Goal: Task Accomplishment & Management: Use online tool/utility

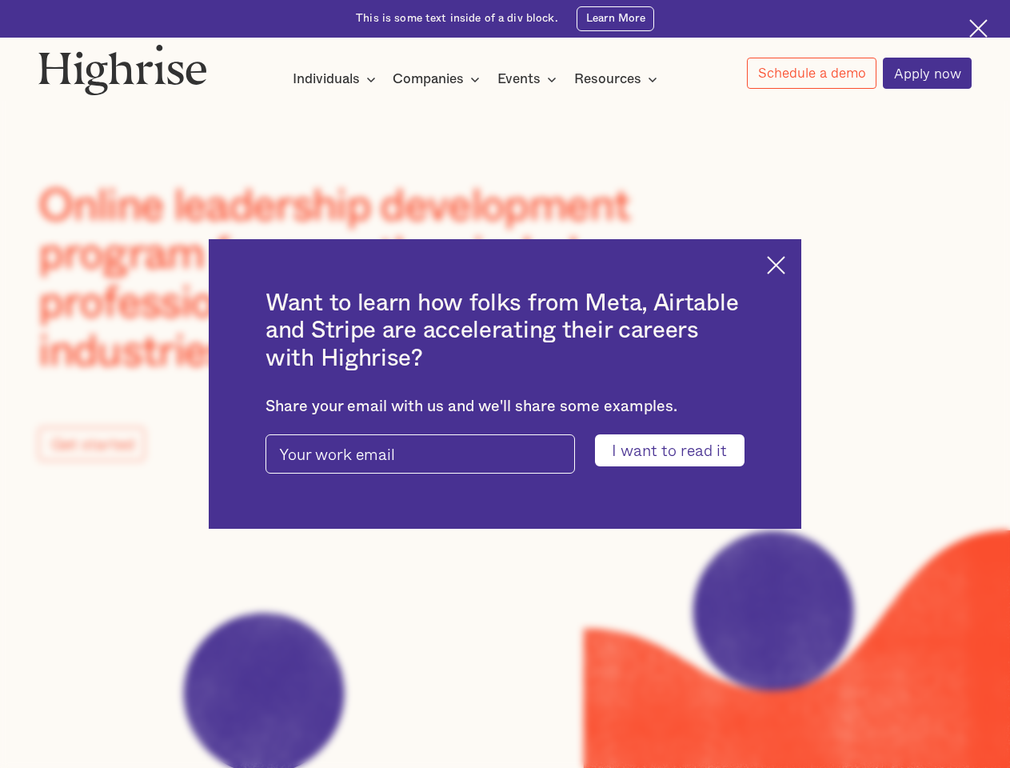
click at [680, 451] on input "I want to read it" at bounding box center [670, 449] width 150 height 31
click at [785, 262] on img at bounding box center [776, 265] width 18 height 18
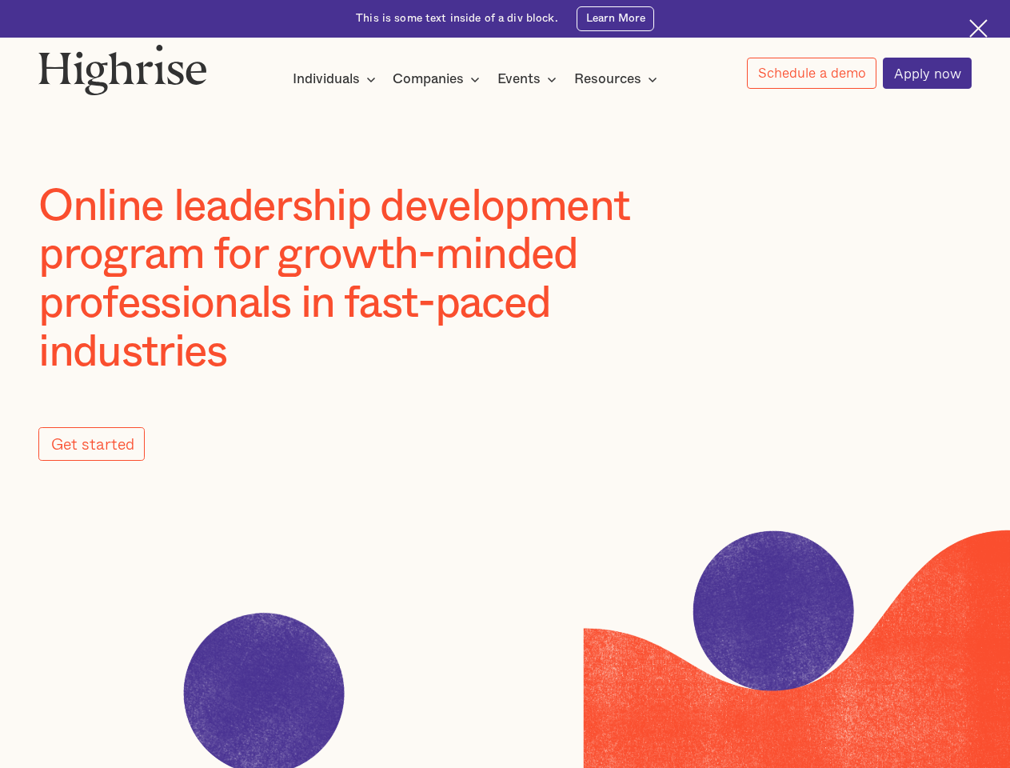
click at [124, 66] on img at bounding box center [122, 69] width 169 height 51
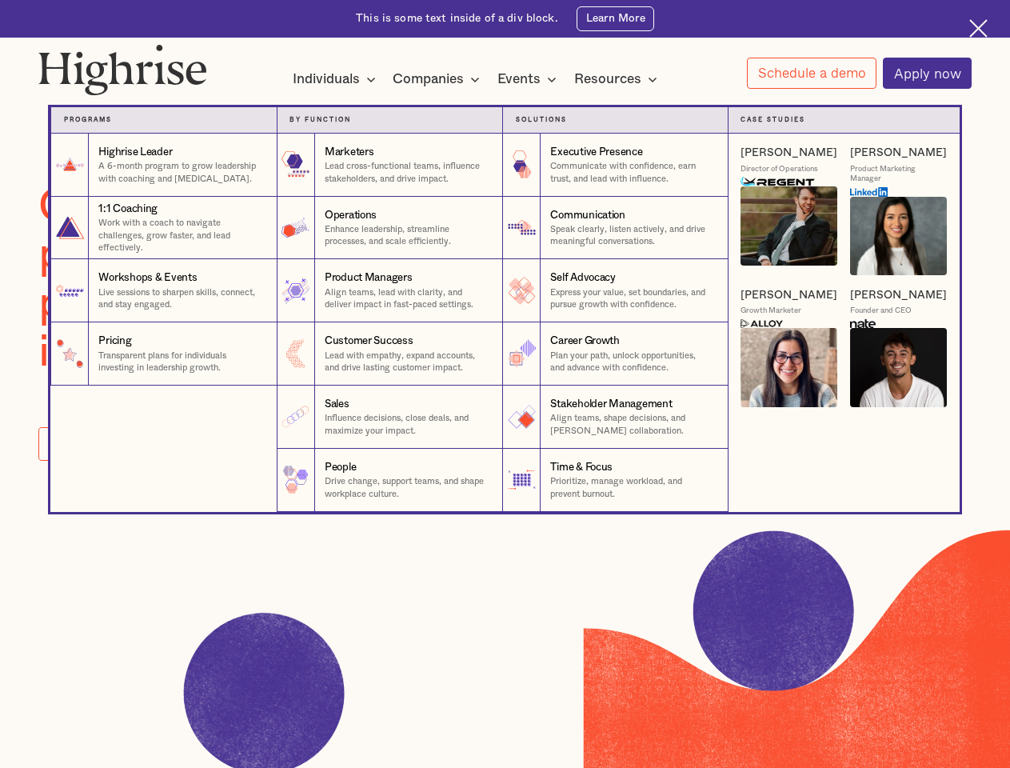
click at [334, 80] on div "Individuals" at bounding box center [326, 79] width 67 height 19
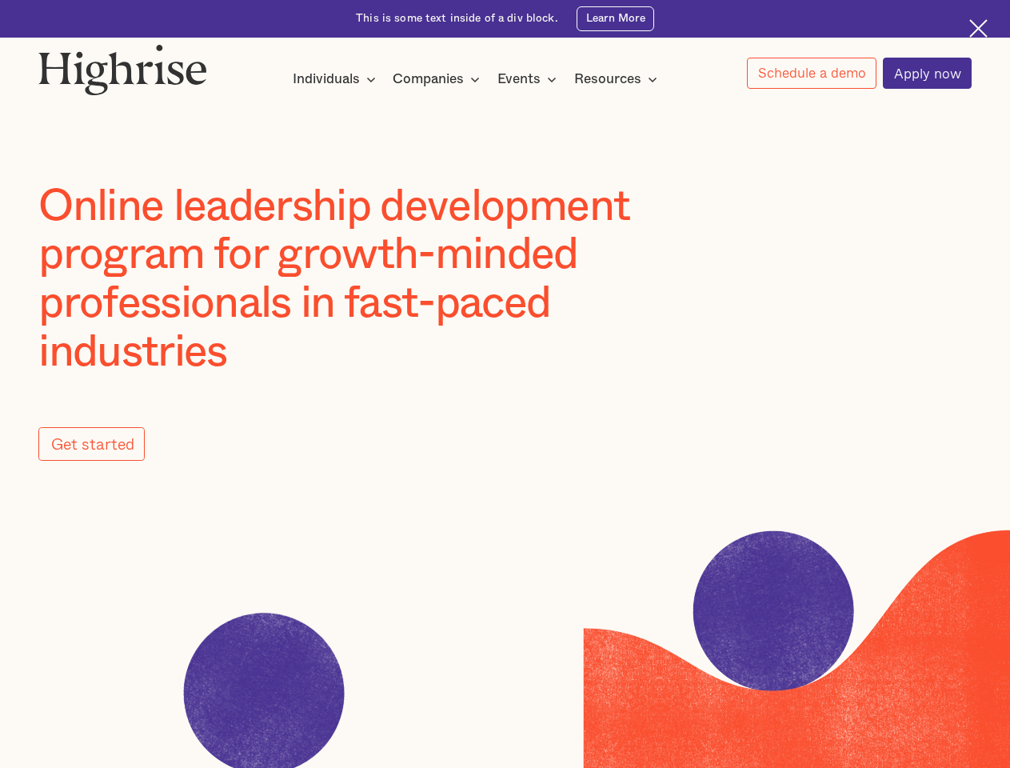
click at [439, 80] on div "Companies" at bounding box center [428, 79] width 71 height 19
click at [531, 80] on div "Events" at bounding box center [518, 79] width 43 height 19
click at [620, 80] on div "Resources" at bounding box center [607, 79] width 67 height 19
click at [811, 74] on link "Schedule a demo" at bounding box center [812, 73] width 130 height 31
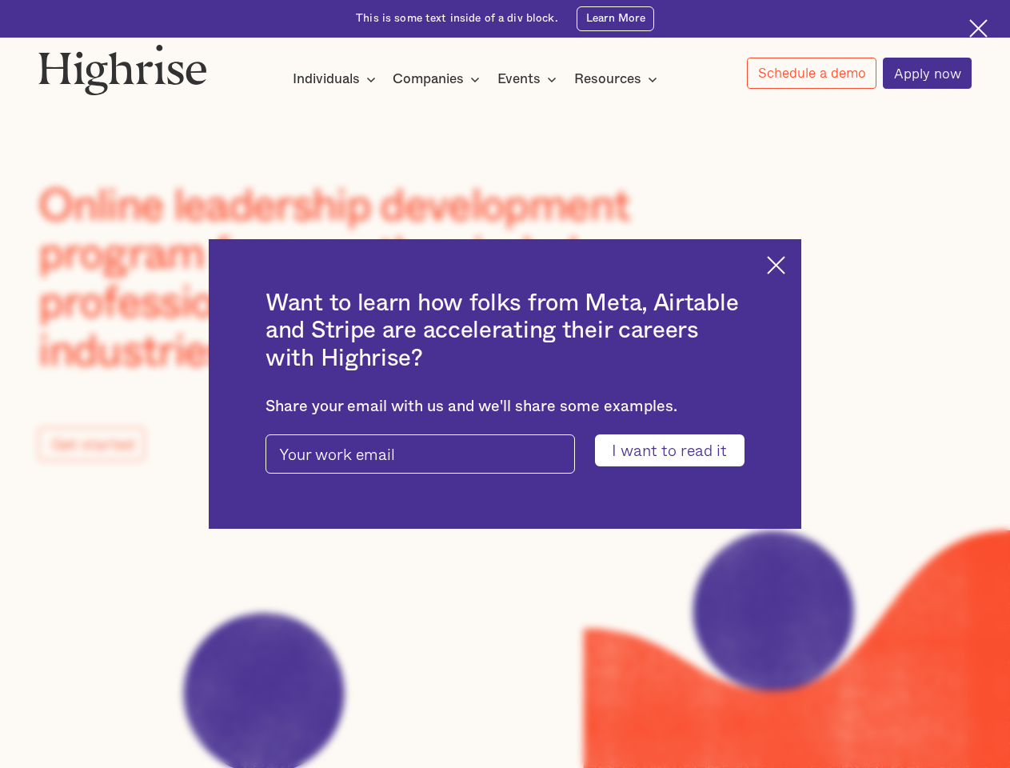
click at [680, 451] on input "I want to read it" at bounding box center [670, 449] width 150 height 31
click at [785, 262] on img at bounding box center [776, 265] width 18 height 18
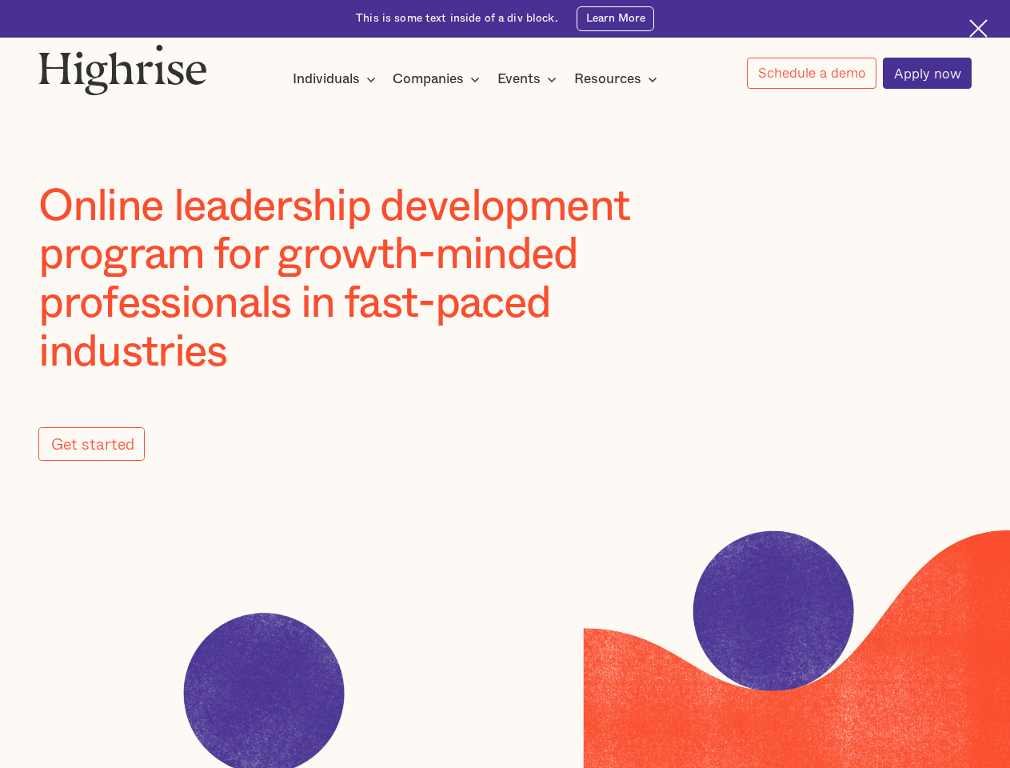
click at [124, 66] on img at bounding box center [122, 69] width 169 height 51
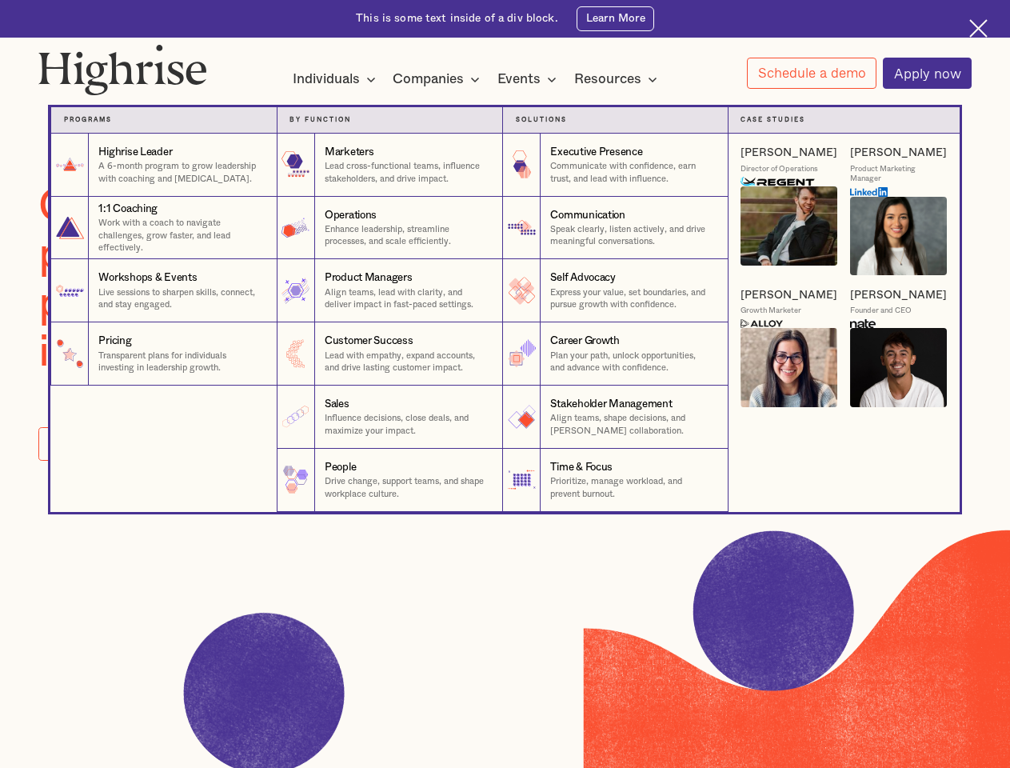
click at [334, 80] on div "Individuals" at bounding box center [326, 79] width 67 height 19
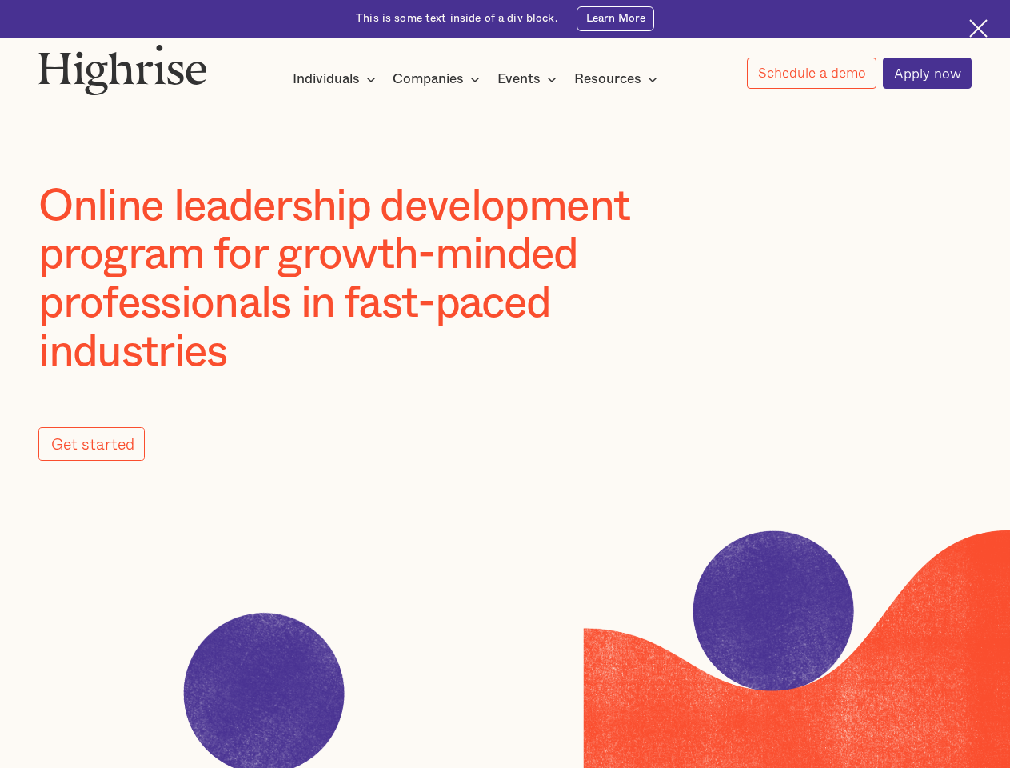
click at [439, 80] on div "Companies" at bounding box center [428, 79] width 71 height 19
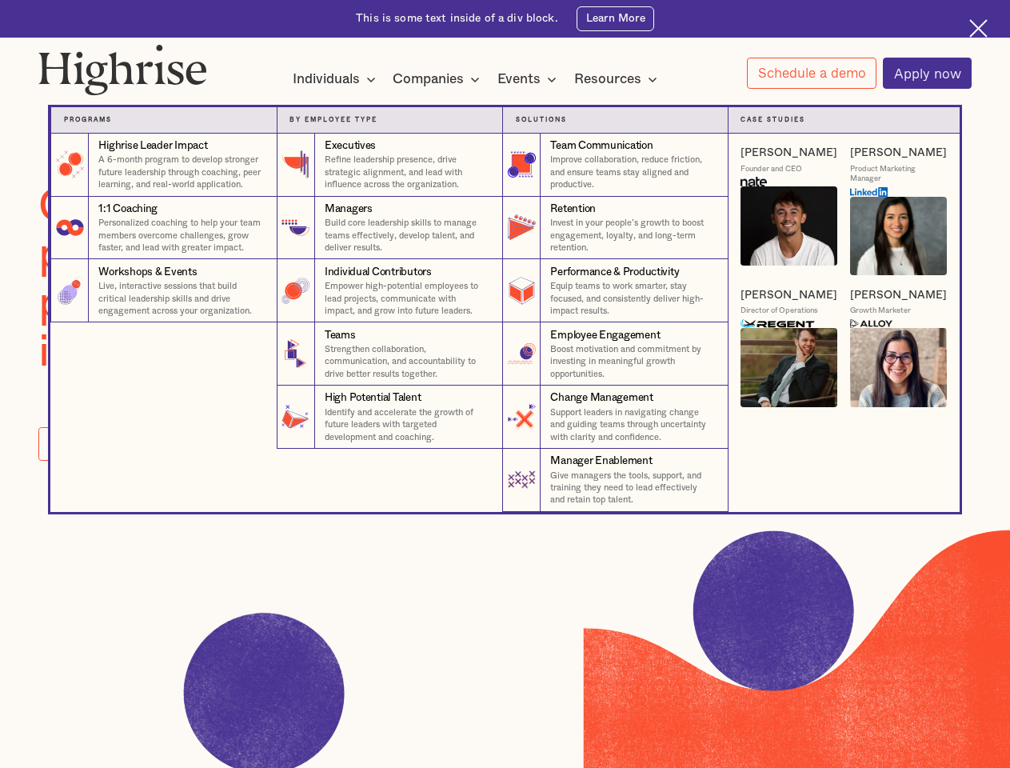
click at [531, 80] on div "Events" at bounding box center [518, 79] width 43 height 19
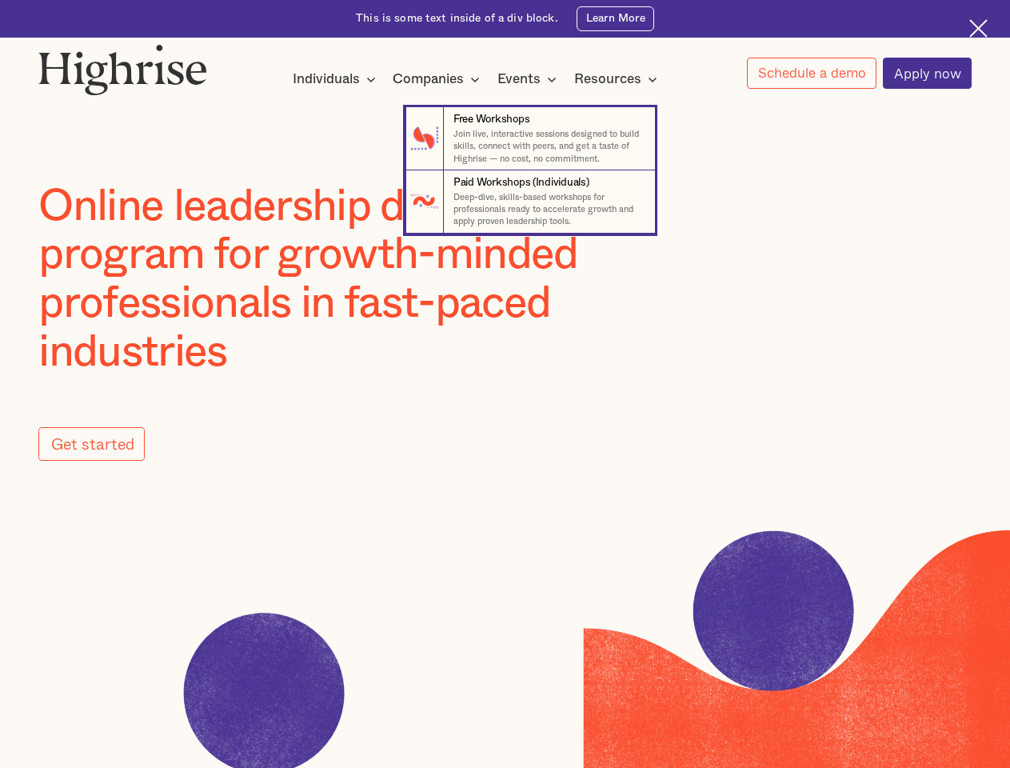
click at [620, 80] on div "Resources" at bounding box center [607, 79] width 67 height 19
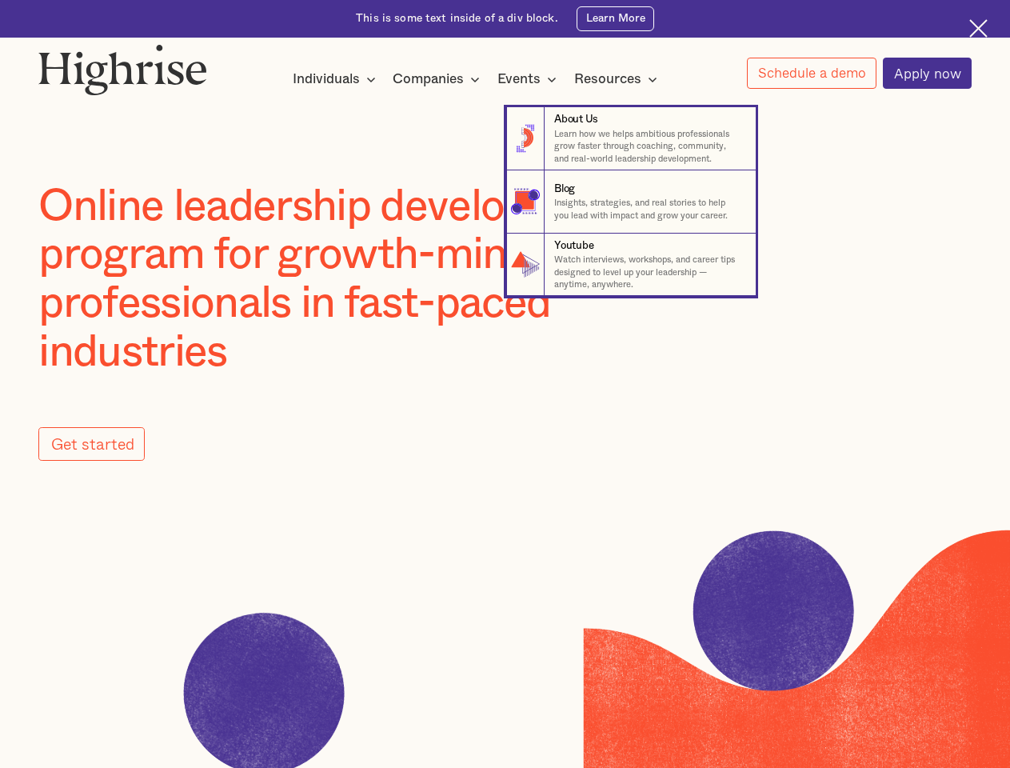
click at [811, 74] on link "Schedule a demo" at bounding box center [812, 73] width 130 height 31
